Goal: Check status: Check status

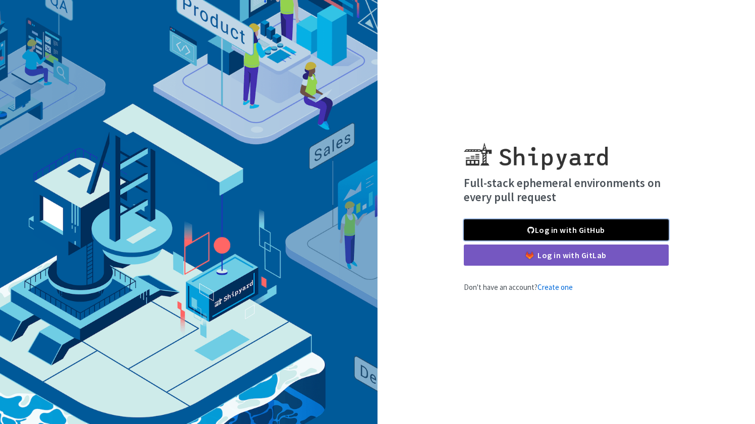
click at [592, 236] on link "Log in with GitHub" at bounding box center [566, 229] width 205 height 21
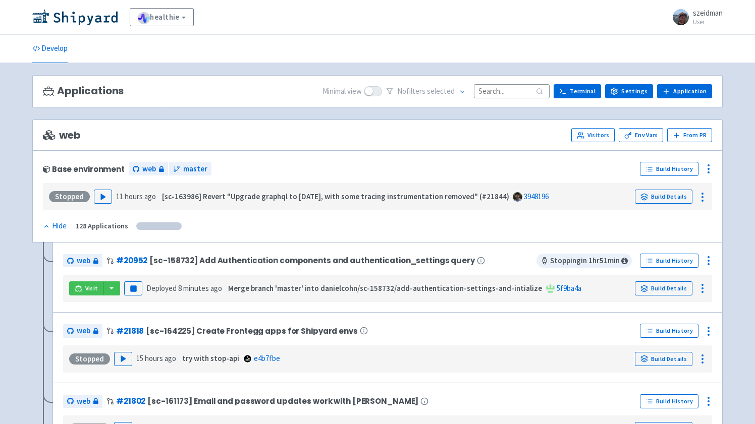
click at [497, 94] on input at bounding box center [512, 91] width 76 height 14
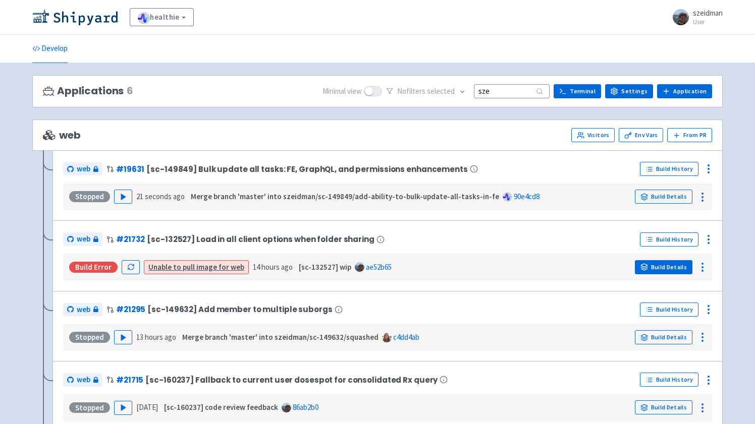
type input "sze"
click at [675, 271] on link "Build Details" at bounding box center [664, 267] width 58 height 14
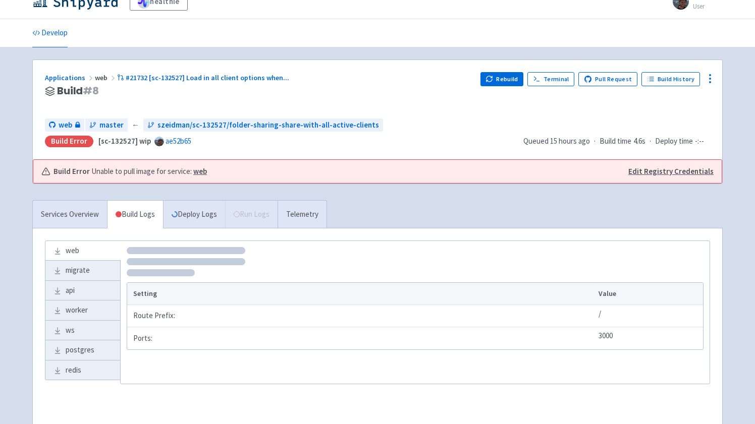
scroll to position [19, 0]
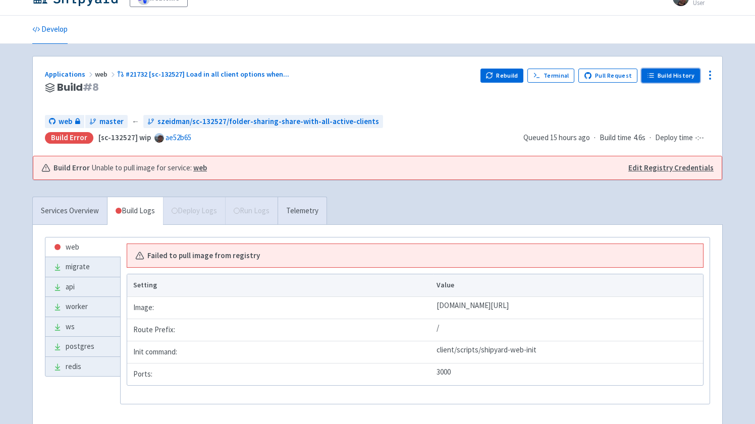
click at [677, 76] on link "Build History" at bounding box center [670, 76] width 59 height 14
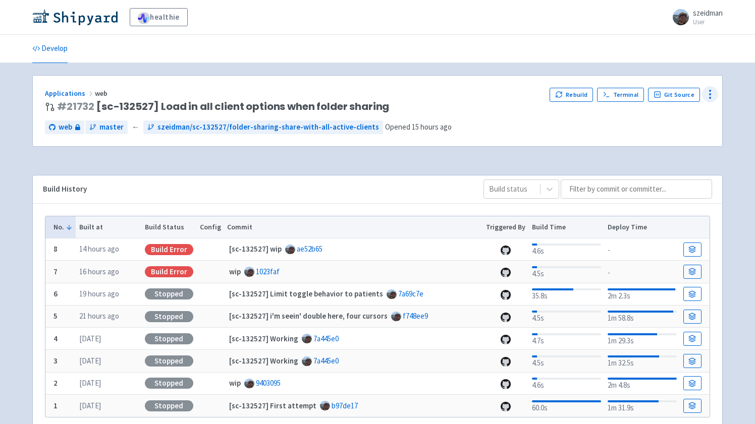
click at [715, 93] on icon at bounding box center [710, 94] width 12 height 12
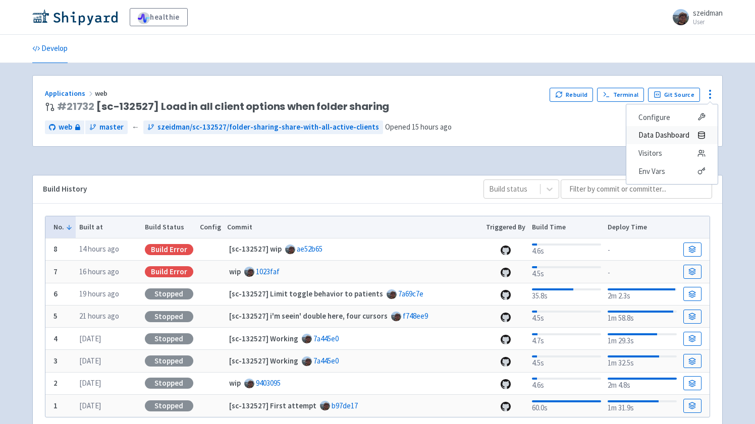
click at [677, 134] on span "Data Dashboard" at bounding box center [663, 135] width 51 height 14
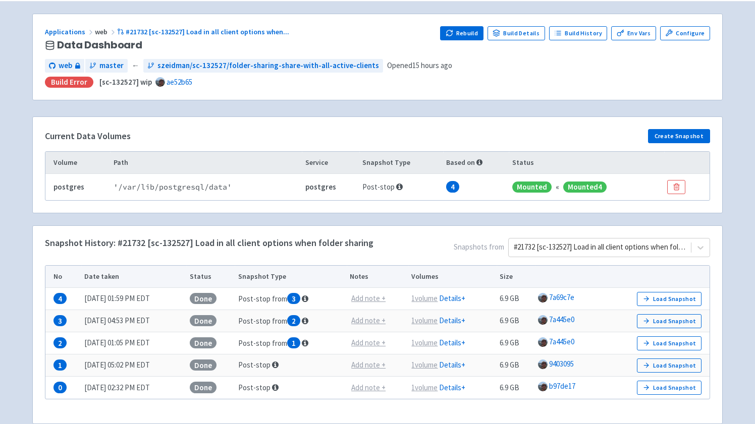
scroll to position [74, 0]
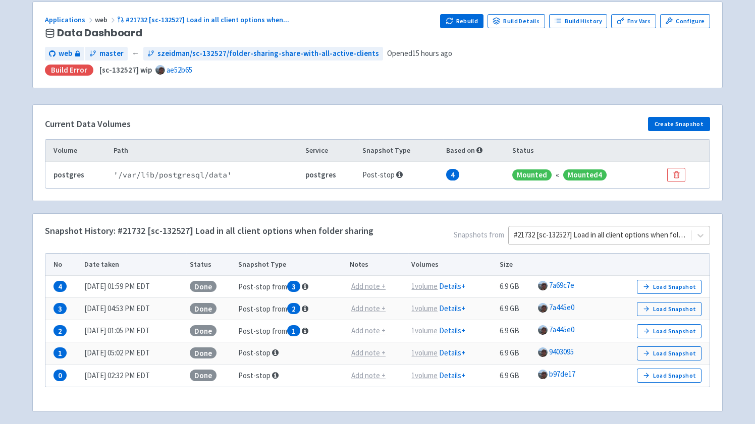
click at [690, 238] on div "#21732 [sc-132527] Load in all client options when folder sharing" at bounding box center [599, 235] width 182 height 18
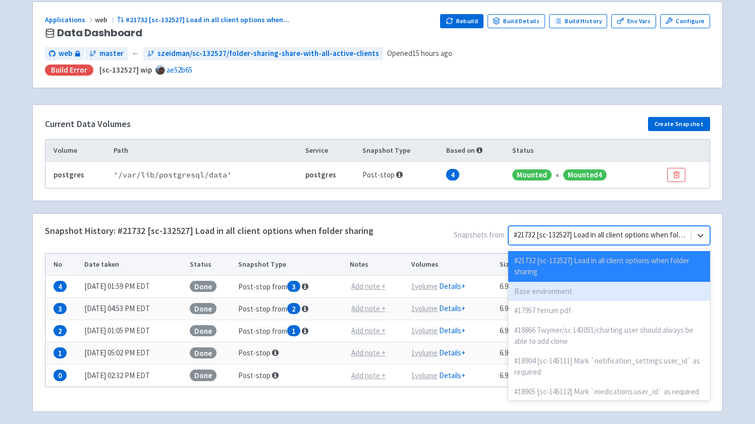
click at [618, 290] on div "Base environment" at bounding box center [609, 292] width 202 height 20
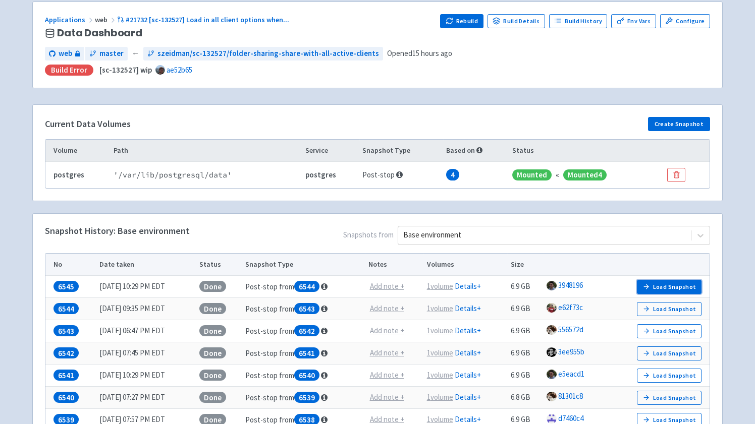
click at [689, 288] on button "Load Snapshot" at bounding box center [669, 287] width 65 height 14
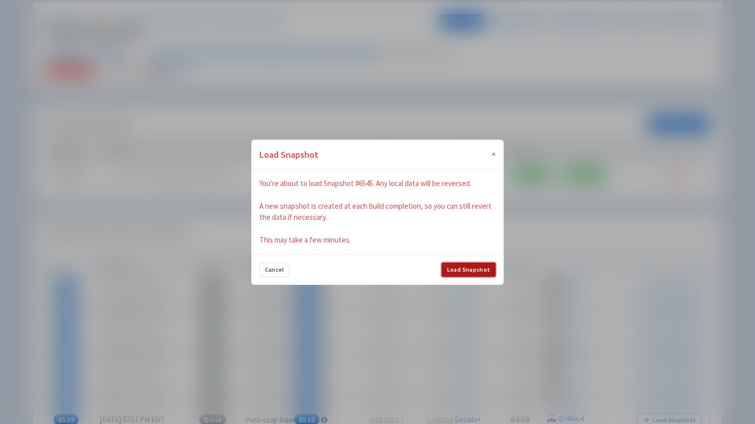
click at [475, 272] on button "Load Snapshot" at bounding box center [468, 270] width 54 height 14
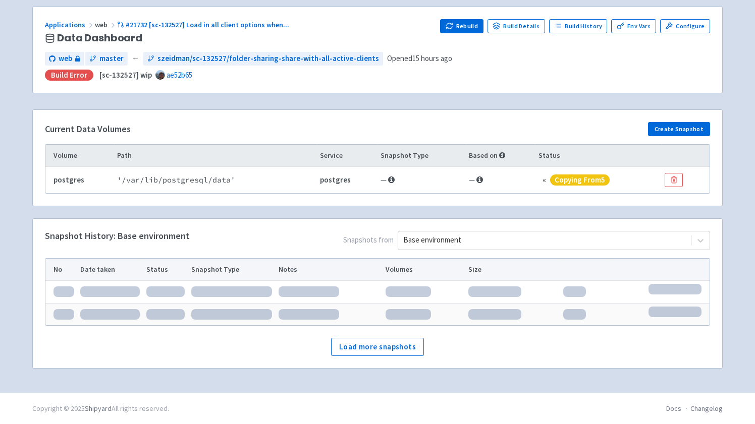
click at [78, 25] on div "Applications web #21732 [sc-132527] Load in all client options when ..." at bounding box center [238, 25] width 387 height 12
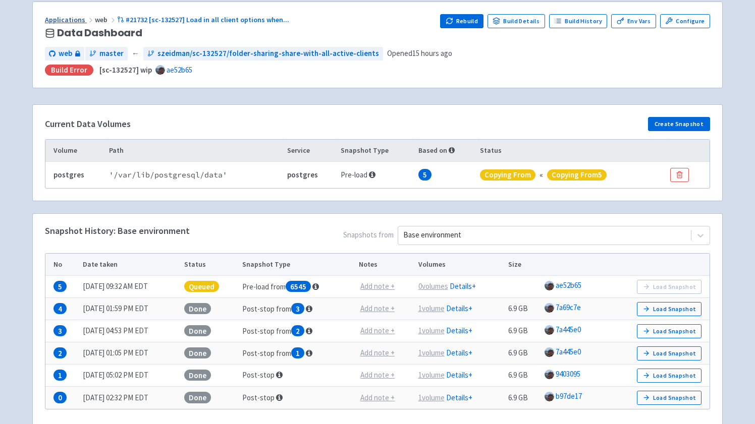
click at [67, 21] on link "Applications" at bounding box center [70, 19] width 50 height 9
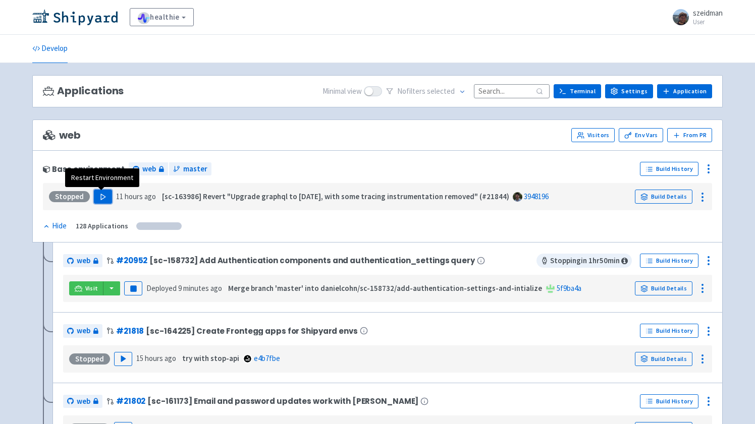
click at [104, 199] on icon "button" at bounding box center [103, 197] width 8 height 8
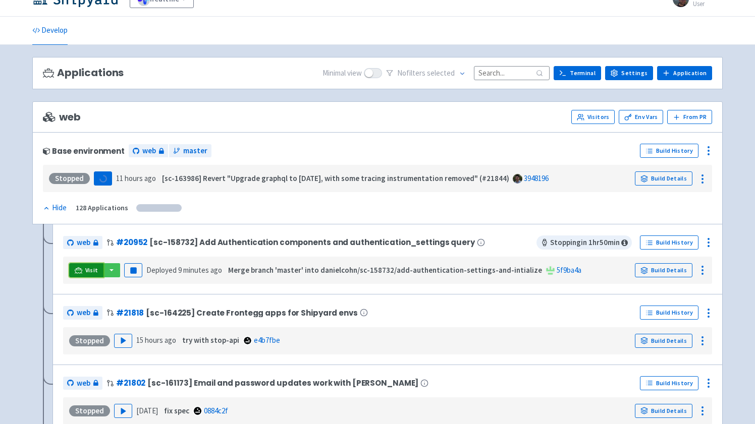
click at [82, 274] on link "Visit" at bounding box center [86, 270] width 34 height 14
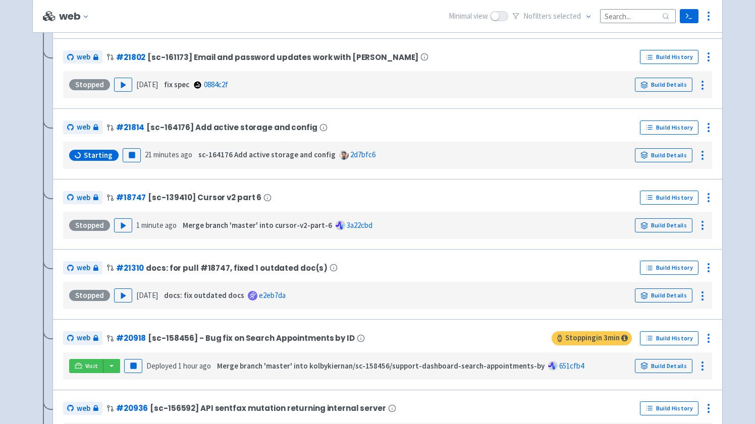
scroll to position [347, 0]
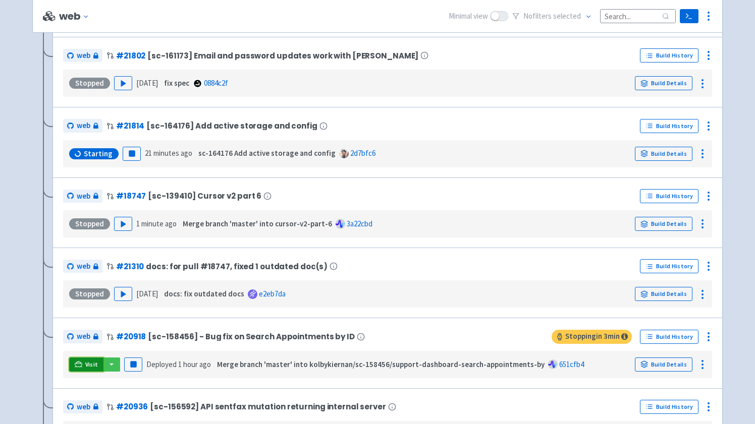
click at [73, 367] on link "Visit" at bounding box center [86, 365] width 34 height 14
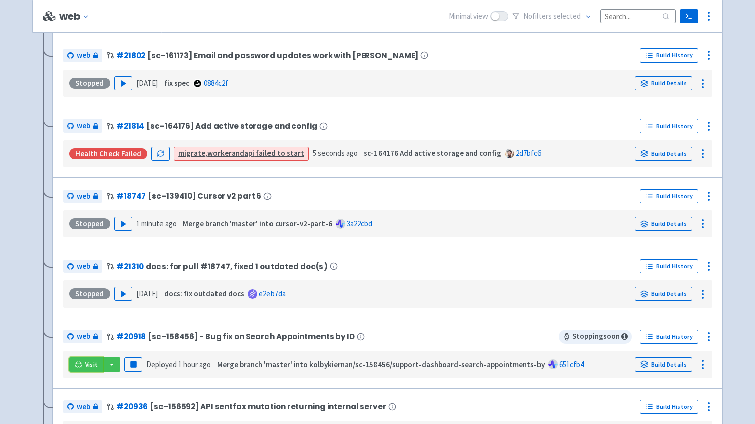
scroll to position [0, 0]
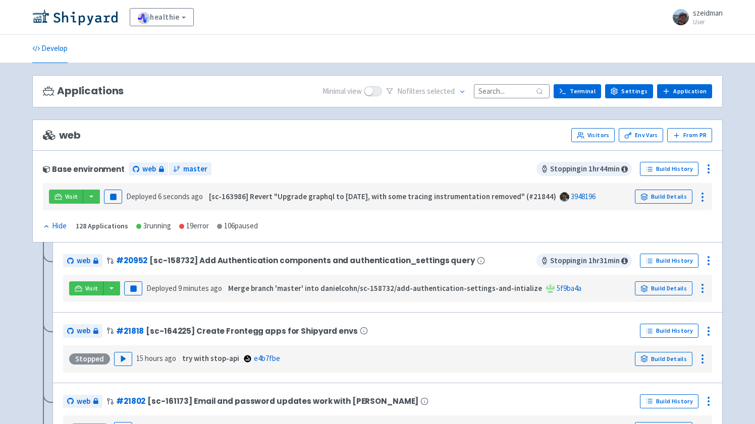
click at [47, 202] on div "Visit Pause Deployed 6 seconds ago [sc-163986] Revert "Upgrade graphql to [DATE…" at bounding box center [377, 196] width 661 height 19
click at [61, 198] on icon at bounding box center [58, 197] width 8 height 8
